Goal: Information Seeking & Learning: Learn about a topic

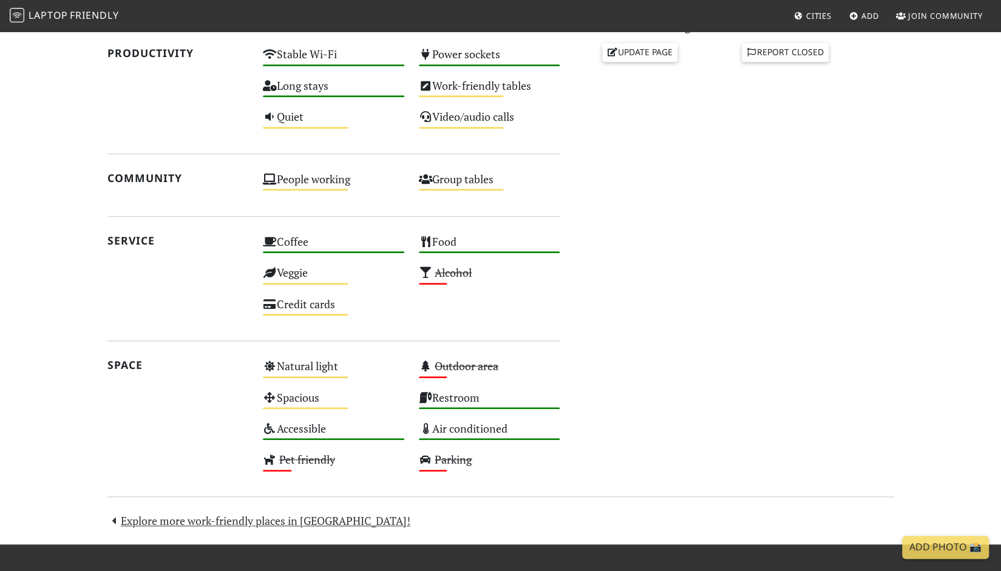
scroll to position [573, 0]
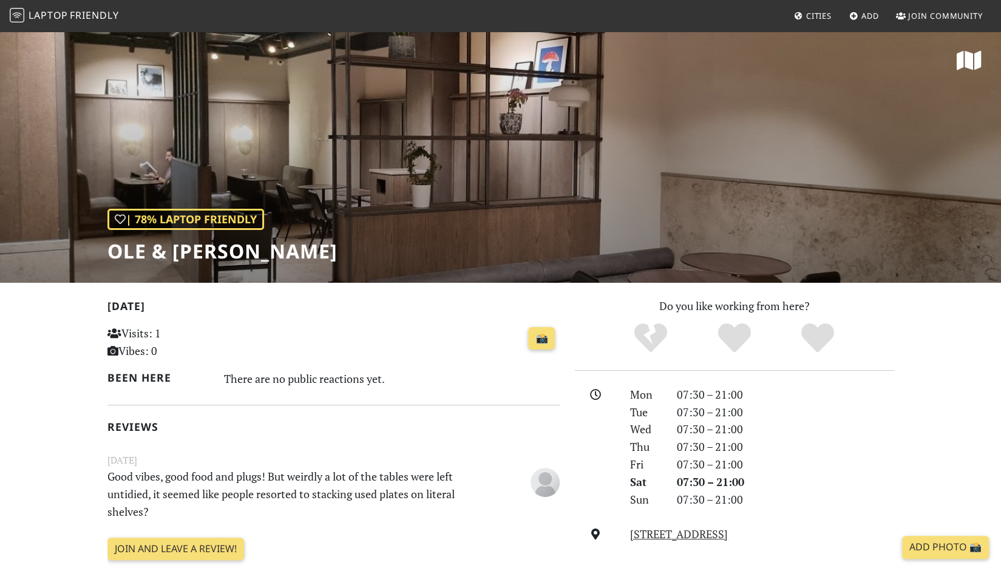
click at [58, 12] on span "Laptop" at bounding box center [48, 14] width 39 height 13
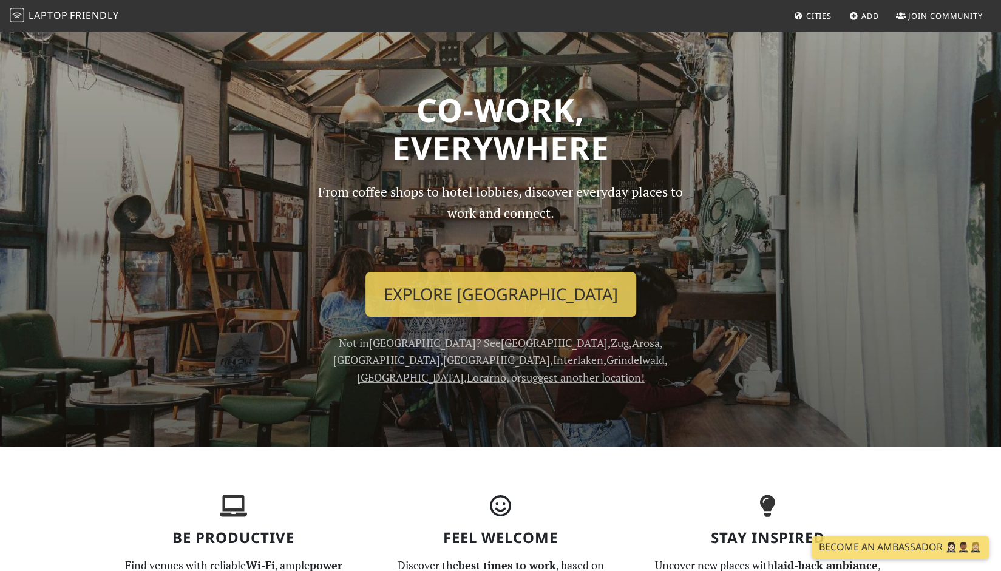
click at [804, 19] on link "Cities" at bounding box center [812, 16] width 47 height 22
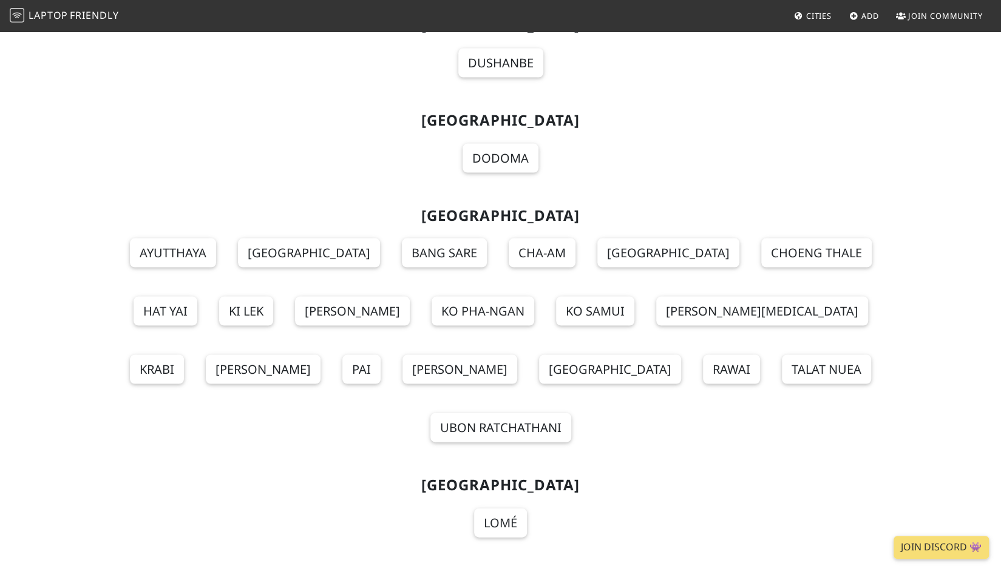
scroll to position [13490, 0]
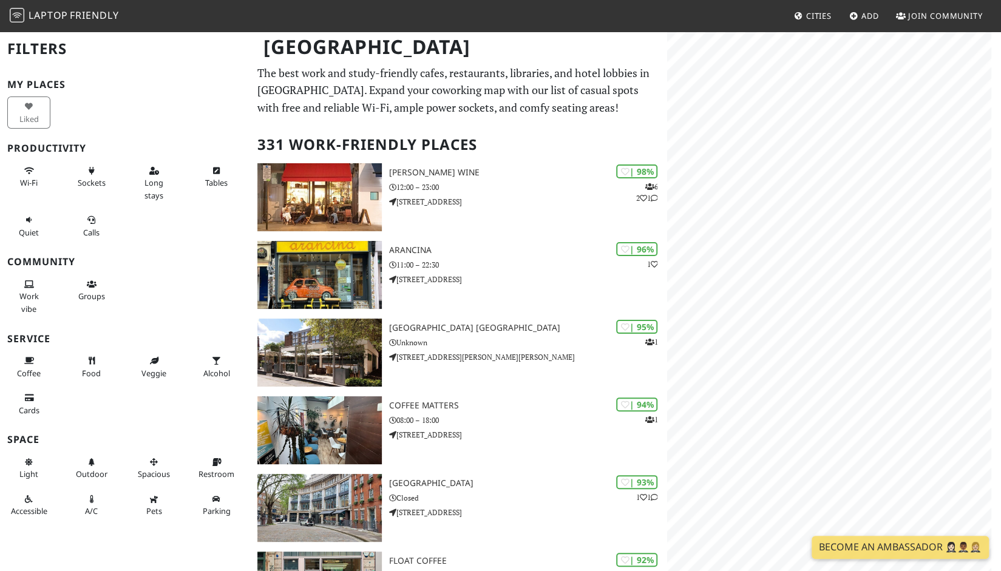
drag, startPoint x: 155, startPoint y: 184, endPoint x: 186, endPoint y: 137, distance: 55.7
click at [155, 184] on span "Long stays" at bounding box center [153, 188] width 19 height 23
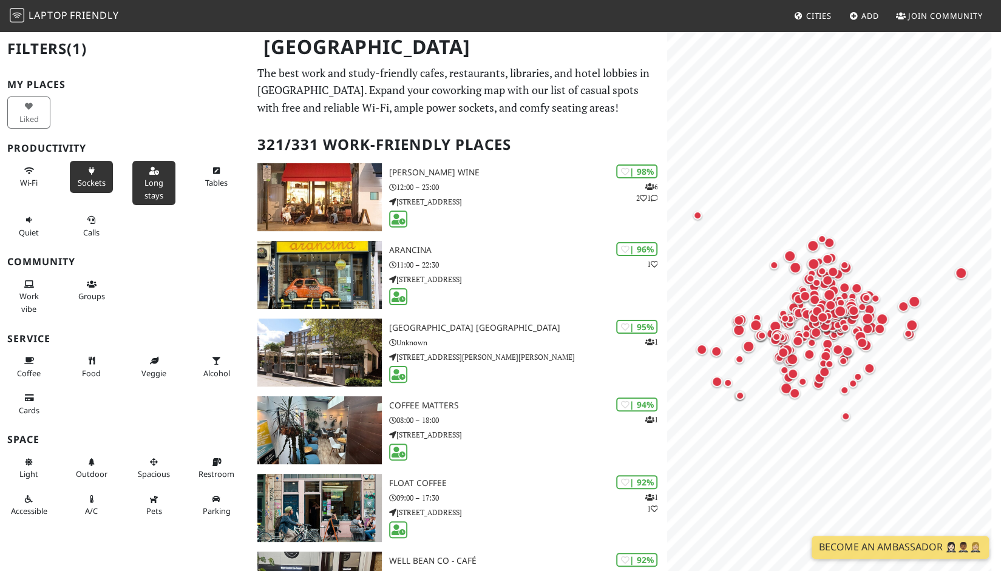
click at [92, 169] on icon at bounding box center [92, 172] width 10 height 8
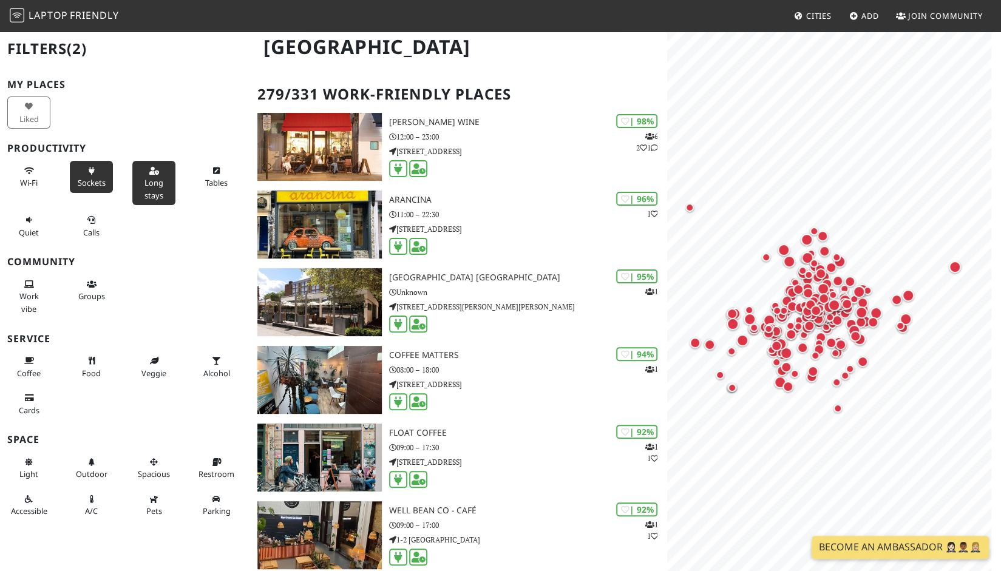
scroll to position [51, 0]
click at [13, 290] on button "Work vibe" at bounding box center [28, 296] width 43 height 44
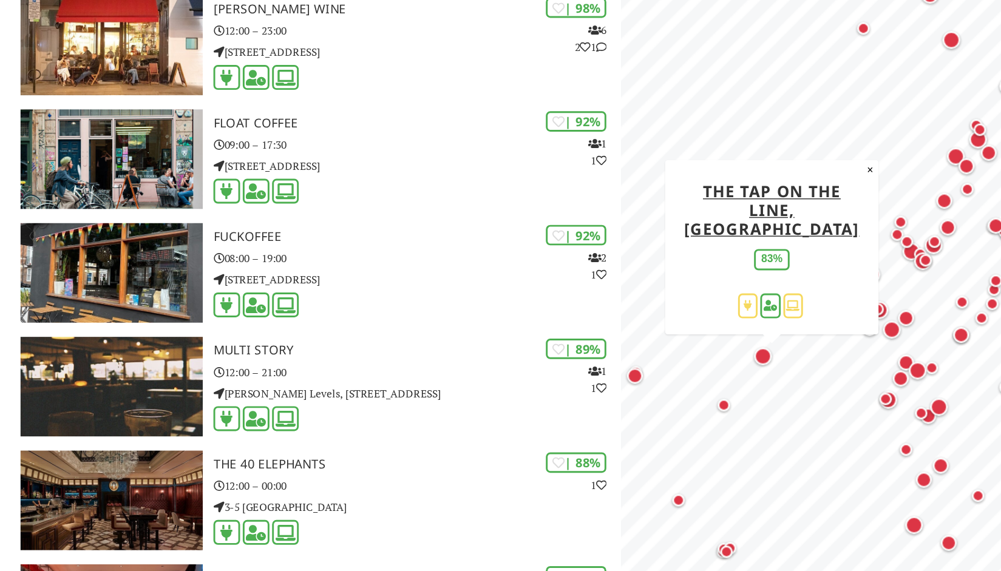
click at [767, 357] on div "Map marker" at bounding box center [764, 359] width 12 height 12
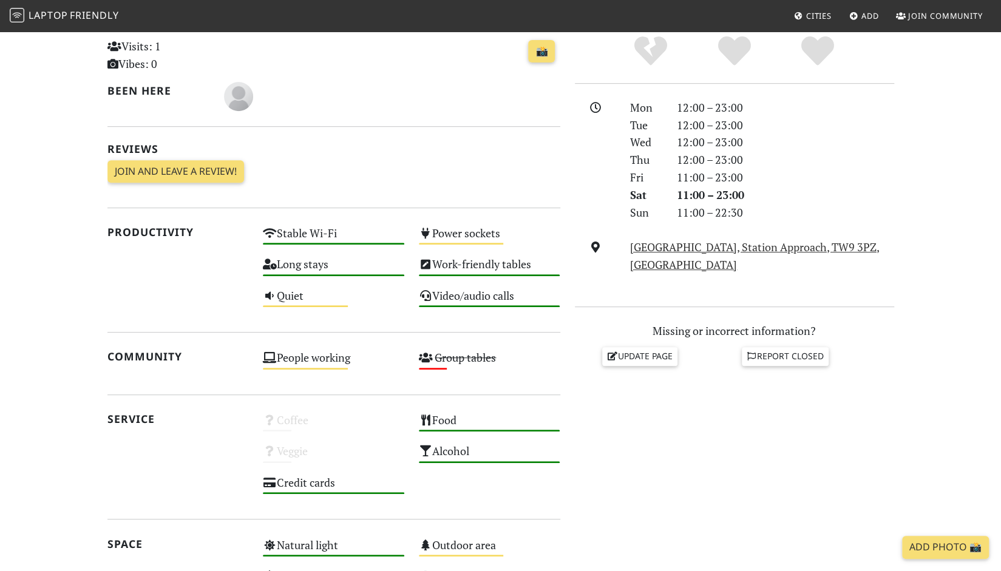
scroll to position [288, 0]
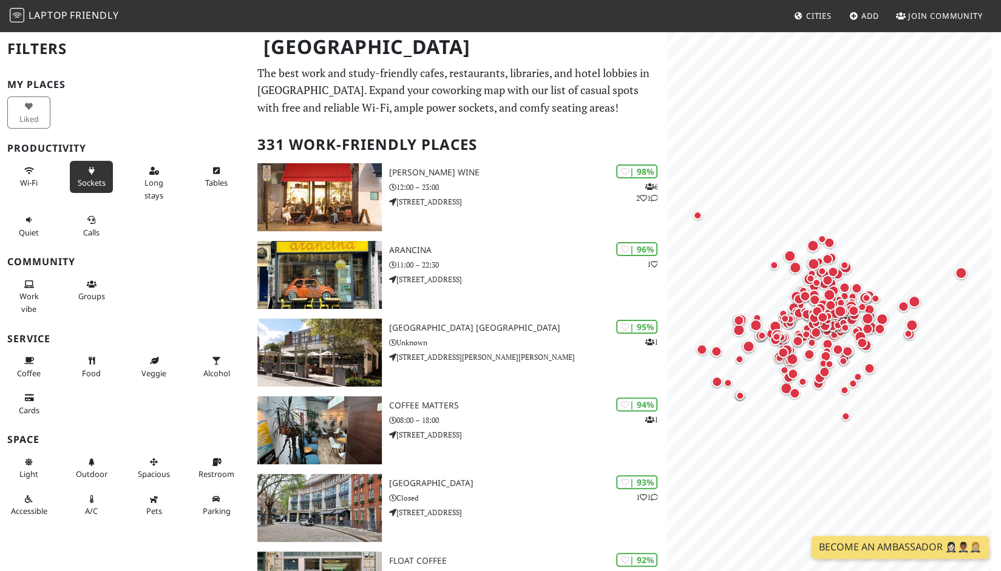
click at [89, 177] on span "Sockets" at bounding box center [92, 182] width 28 height 11
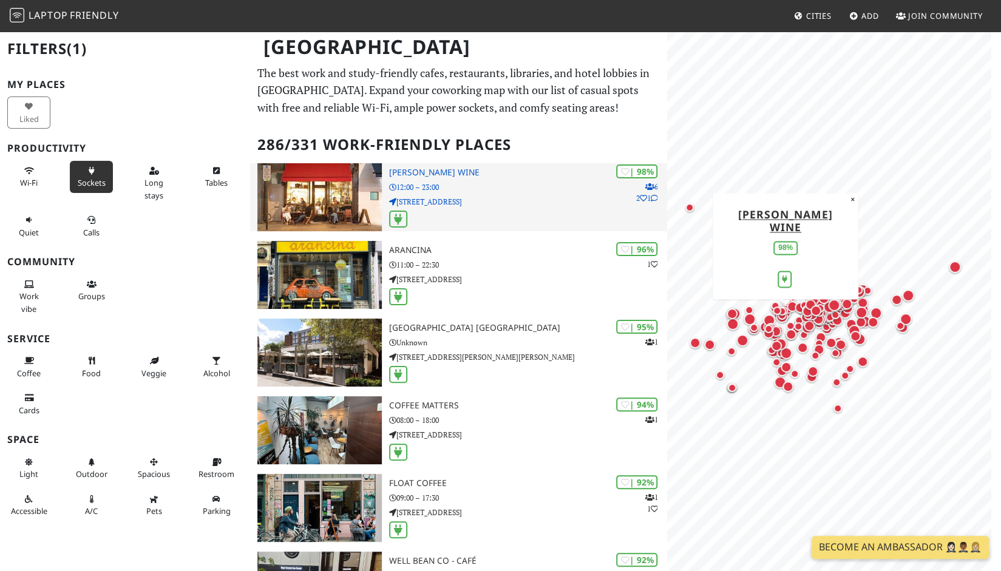
drag, startPoint x: 89, startPoint y: 177, endPoint x: 350, endPoint y: 175, distance: 261.6
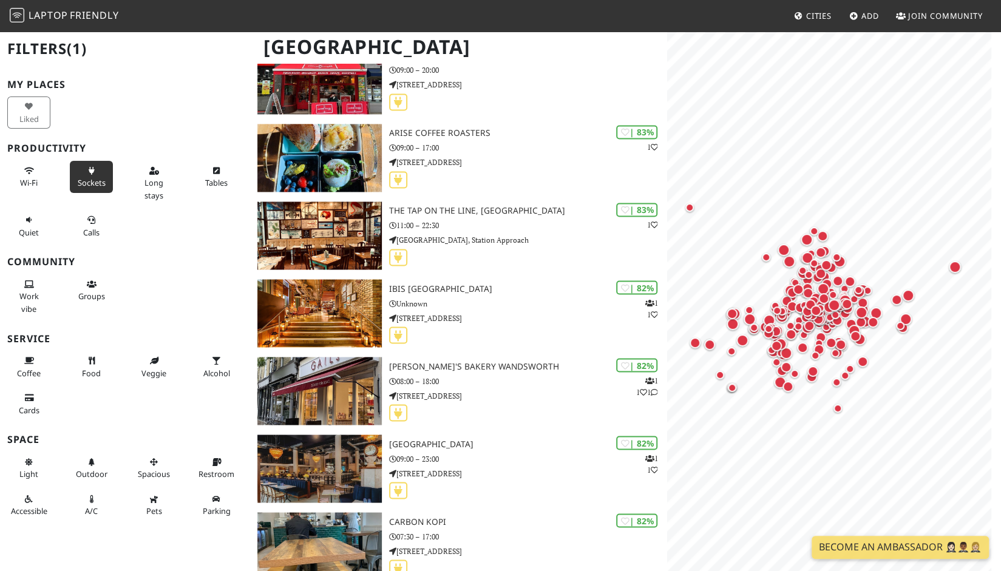
scroll to position [4251, 0]
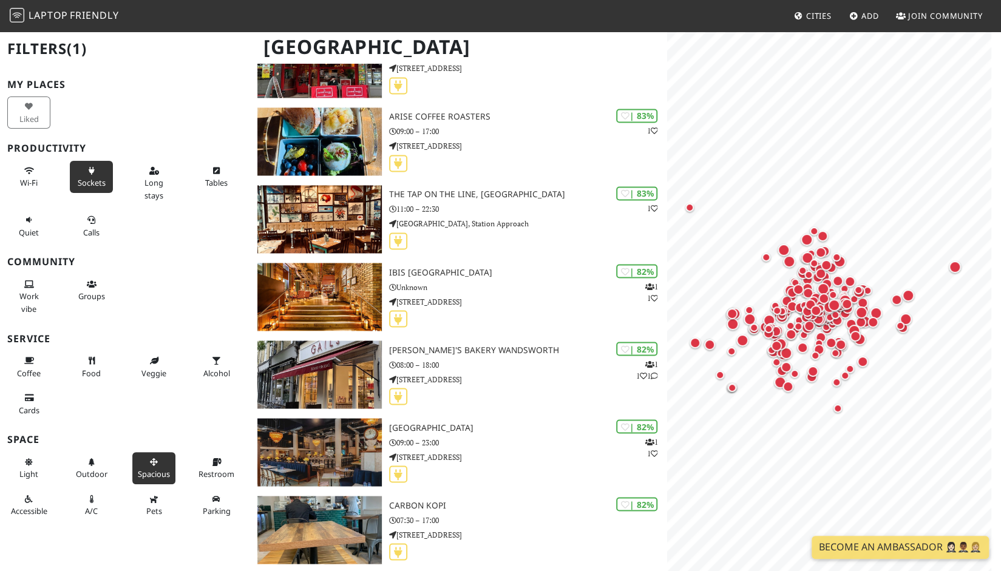
click at [157, 462] on button "Spacious" at bounding box center [153, 468] width 43 height 32
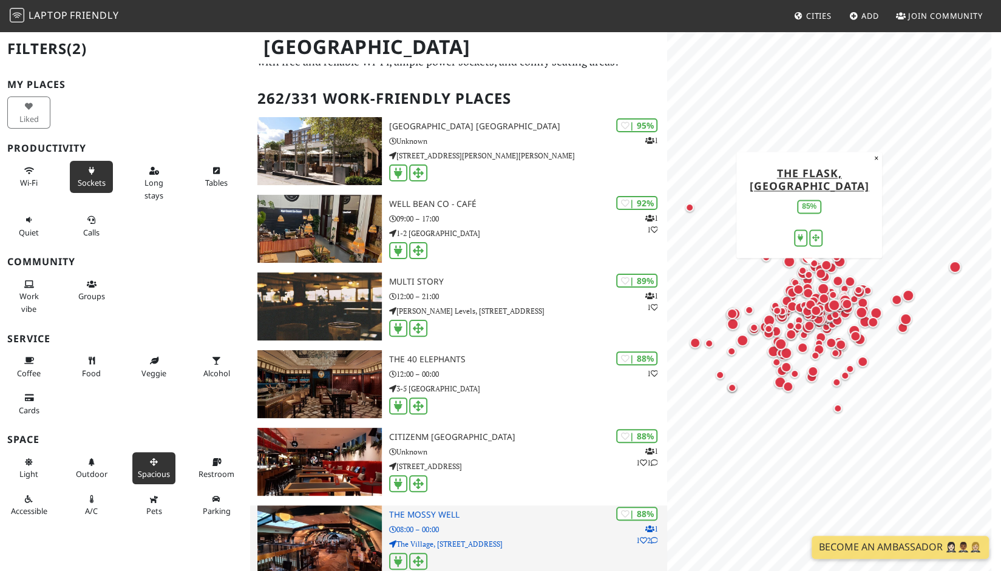
scroll to position [46, 0]
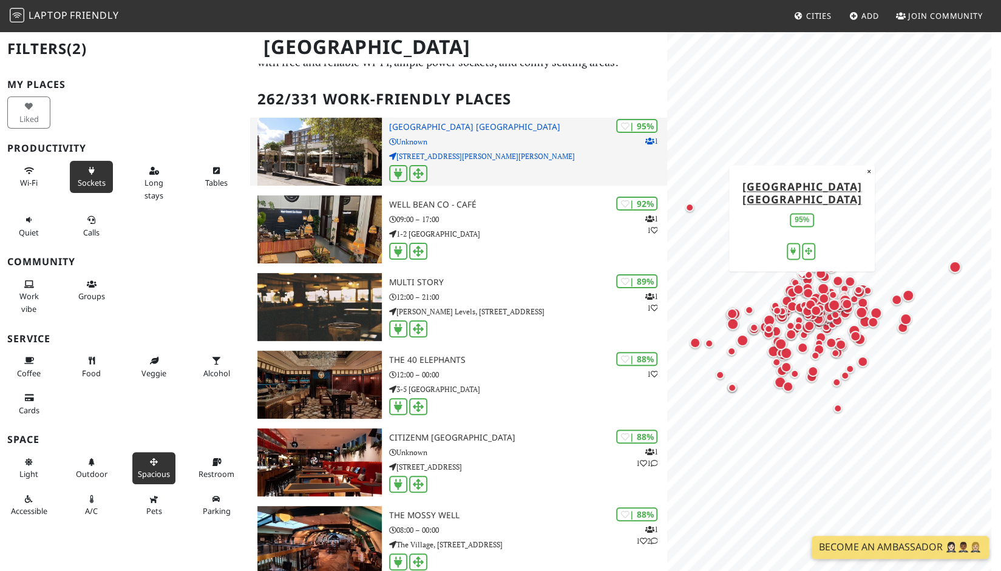
click at [472, 166] on div at bounding box center [528, 174] width 278 height 19
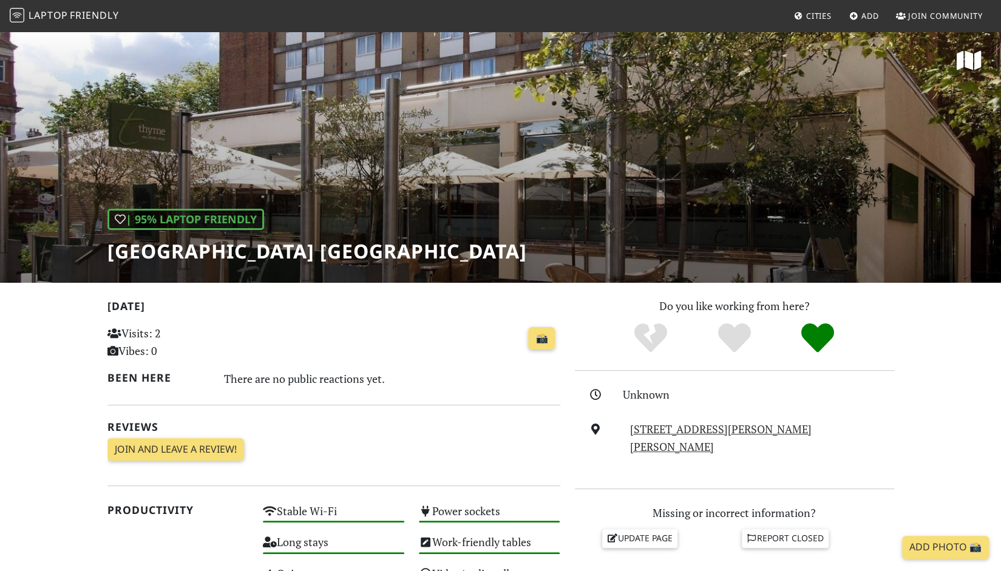
click at [294, 254] on h1 "[GEOGRAPHIC_DATA] [GEOGRAPHIC_DATA]" at bounding box center [316, 251] width 419 height 23
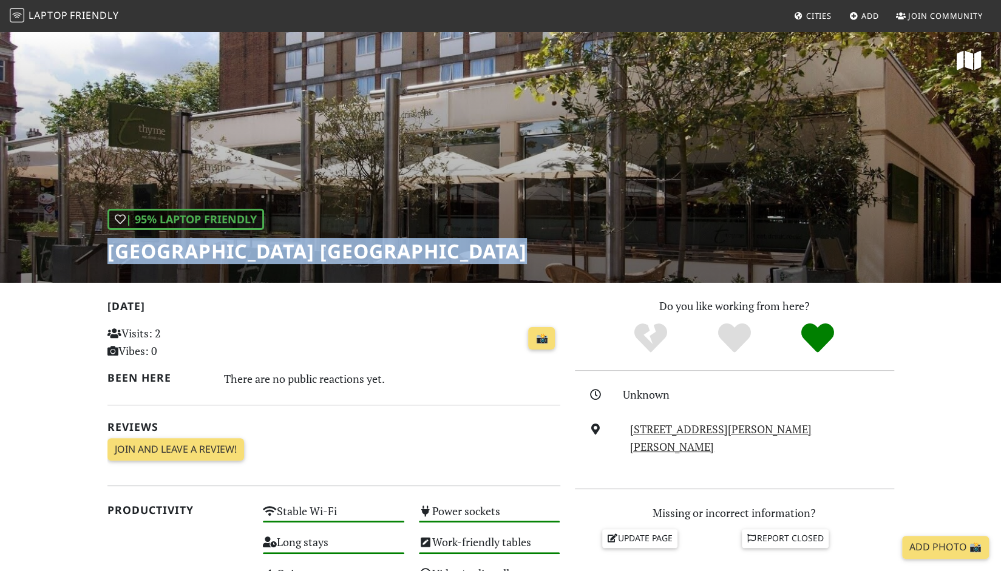
click at [294, 254] on h1 "[GEOGRAPHIC_DATA] [GEOGRAPHIC_DATA]" at bounding box center [316, 251] width 419 height 23
copy div "[GEOGRAPHIC_DATA] [GEOGRAPHIC_DATA]"
